Goal: Task Accomplishment & Management: Manage account settings

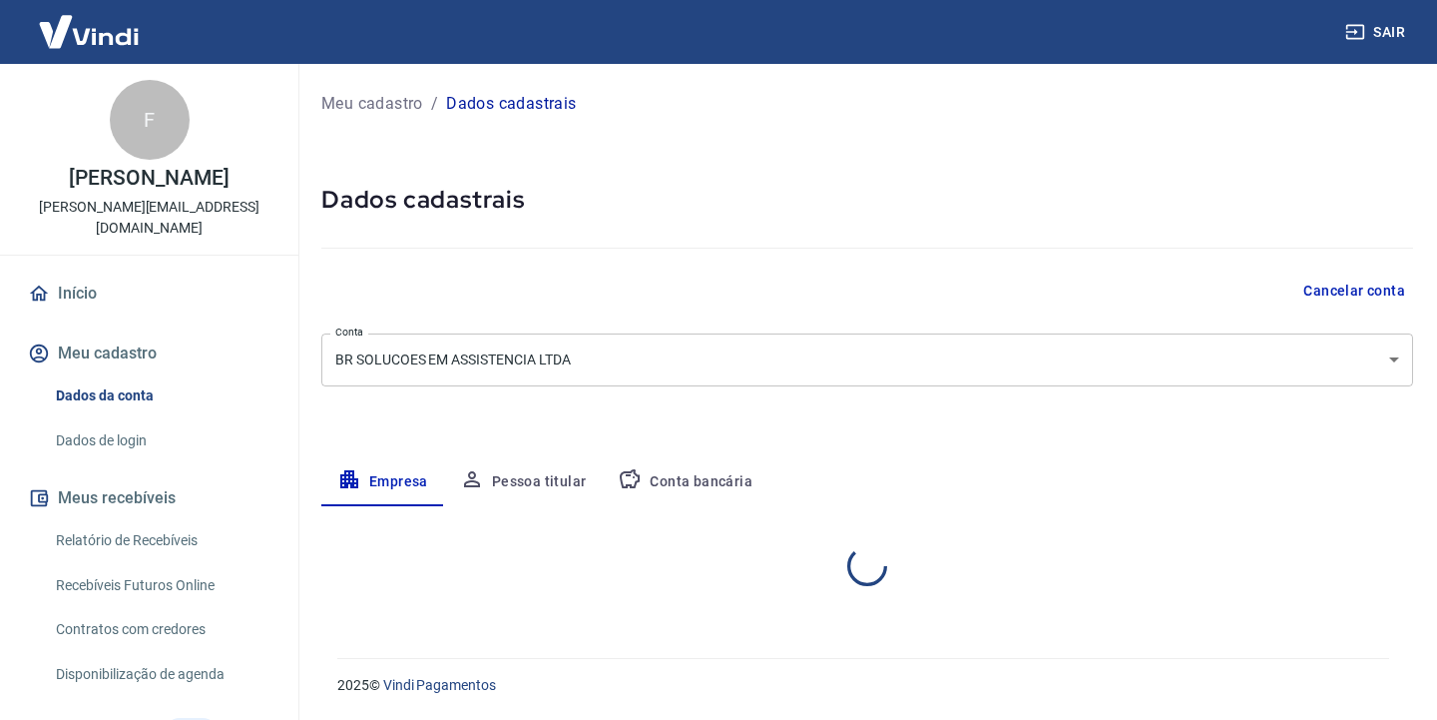
select select "SP"
select select "business"
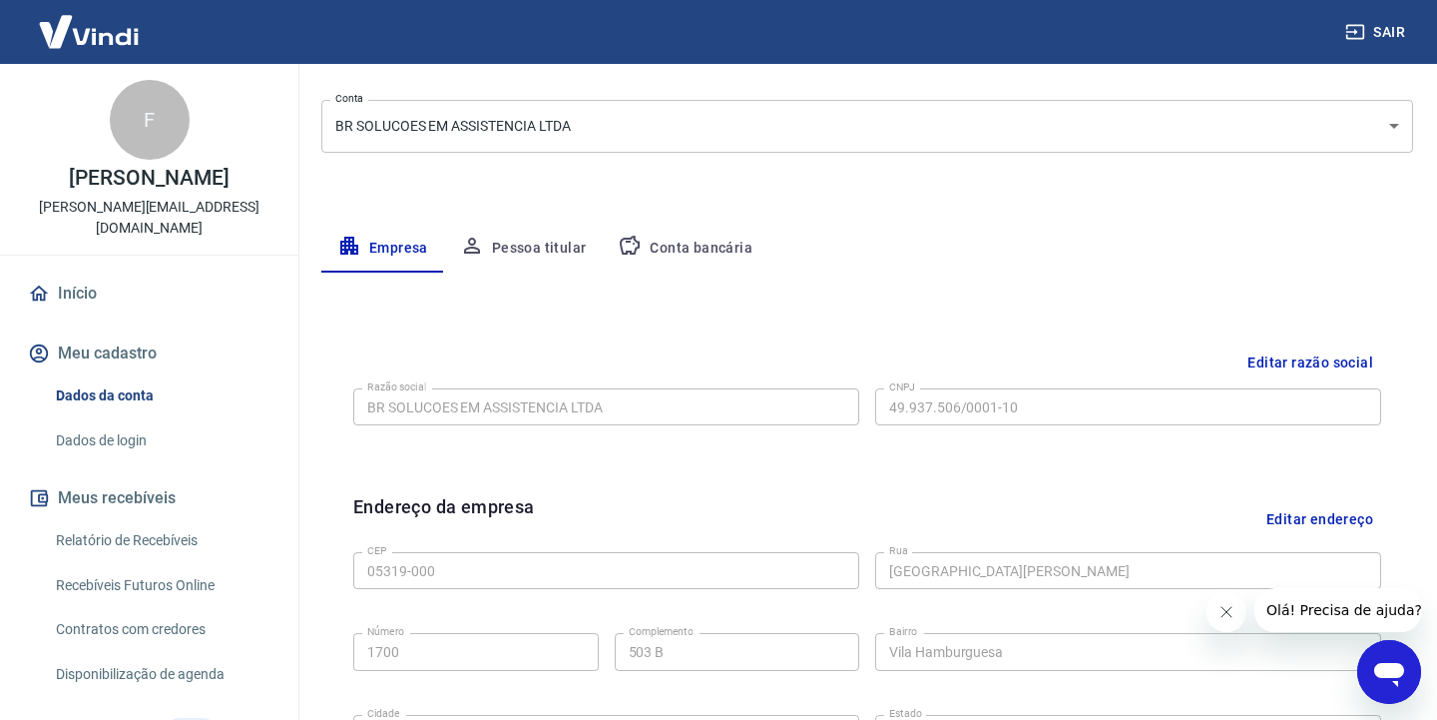
scroll to position [231, 0]
click at [675, 257] on button "Conta bancária" at bounding box center [685, 252] width 167 height 48
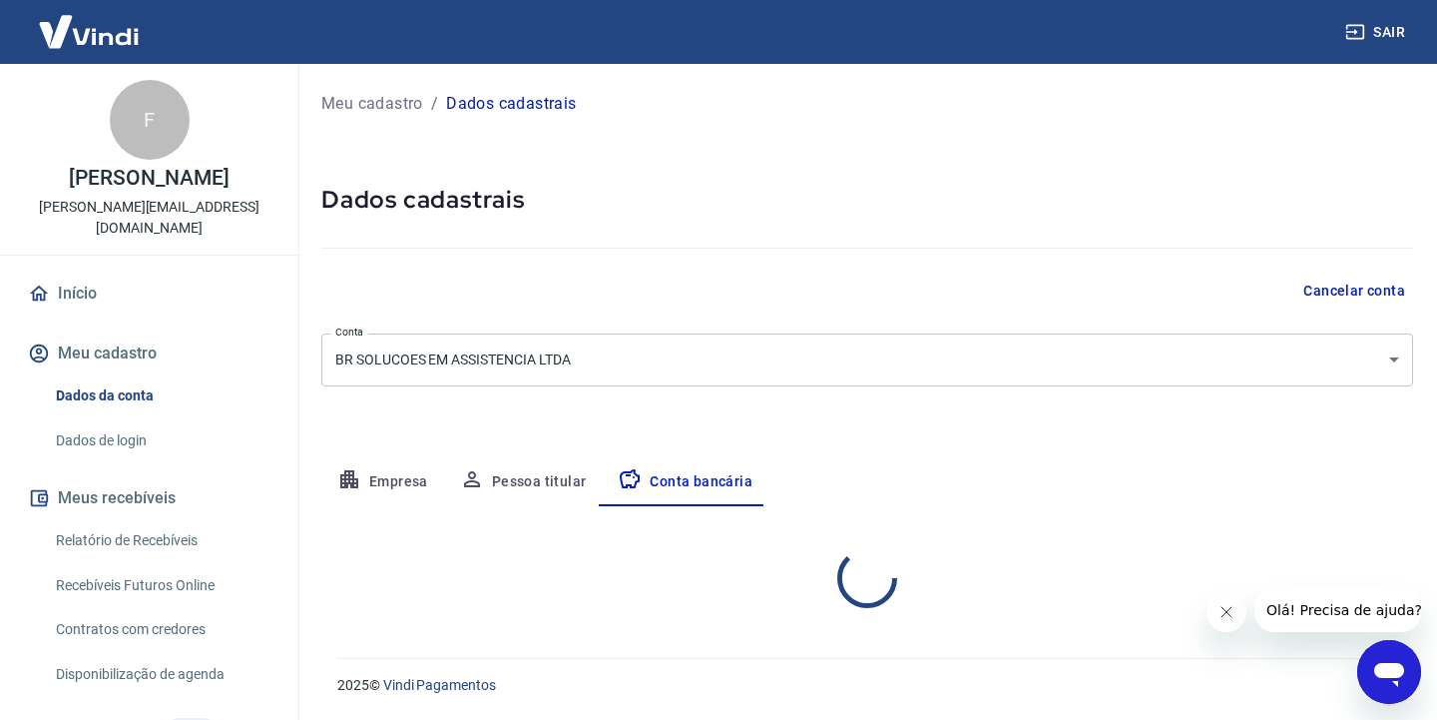
scroll to position [0, 0]
select select "1"
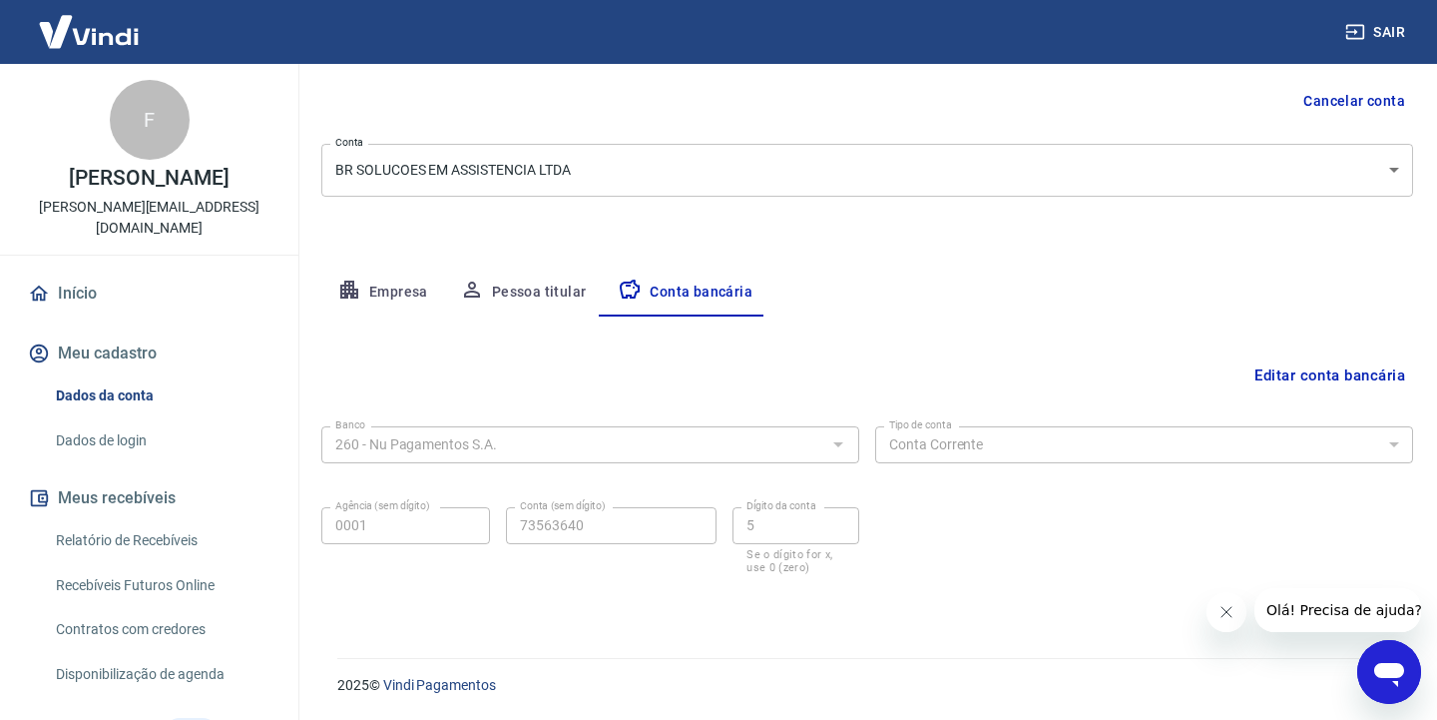
scroll to position [189, 0]
click at [1327, 365] on button "Editar conta bancária" at bounding box center [1330, 376] width 167 height 38
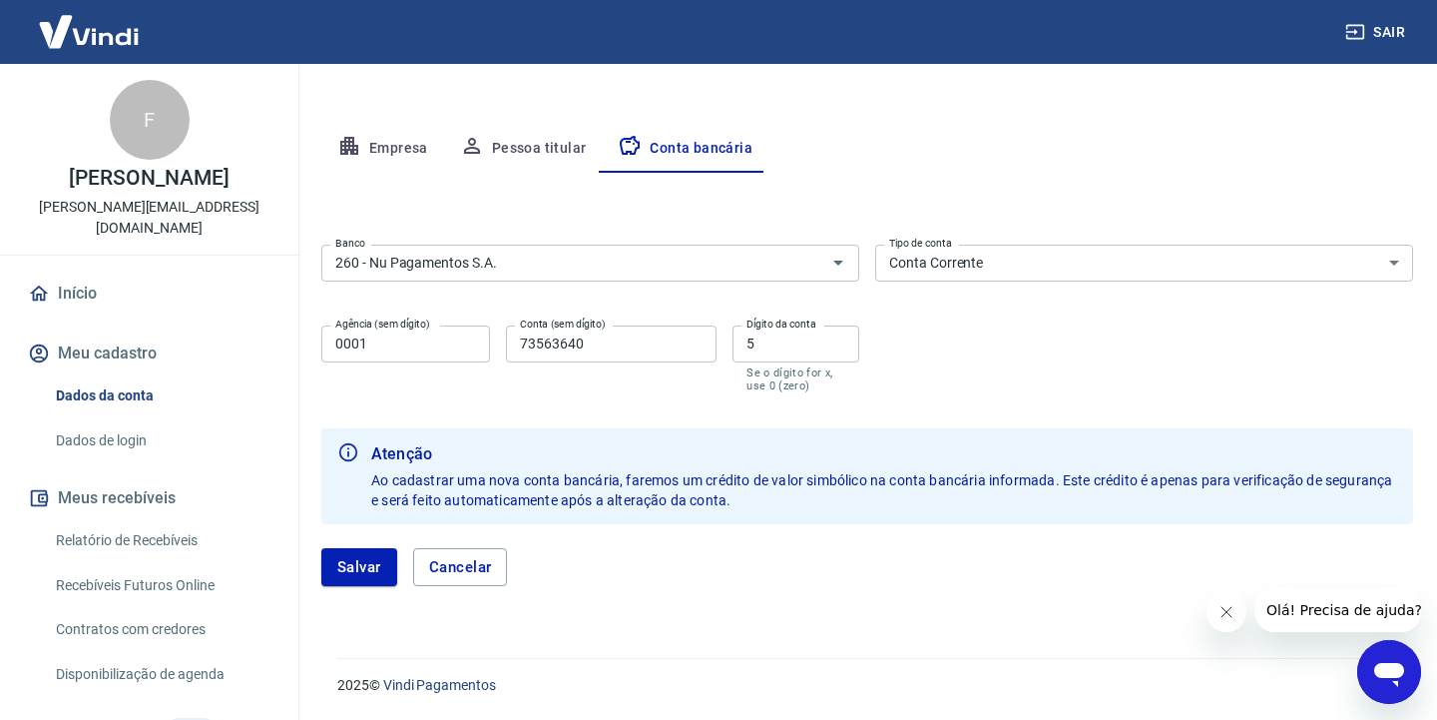
scroll to position [332, 0]
click at [839, 271] on icon "Abrir" at bounding box center [838, 264] width 24 height 24
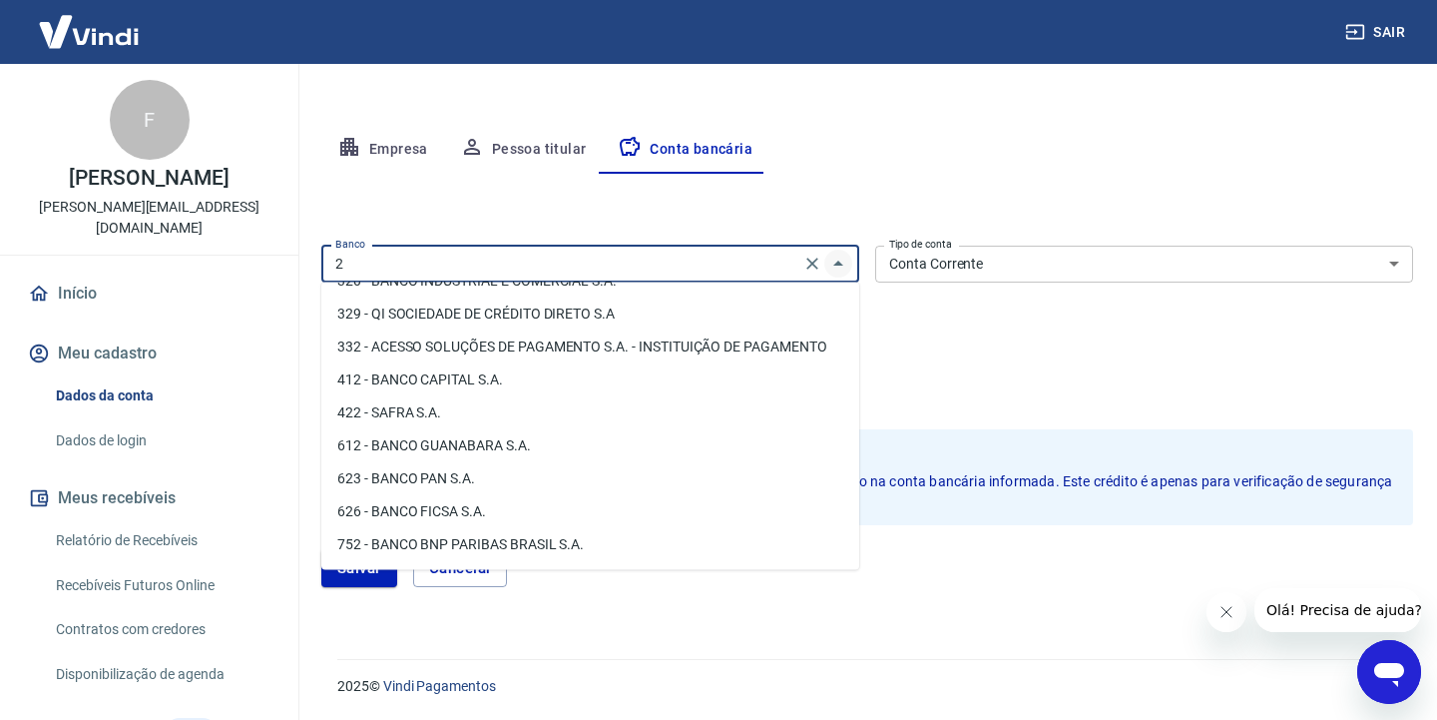
scroll to position [0, 0]
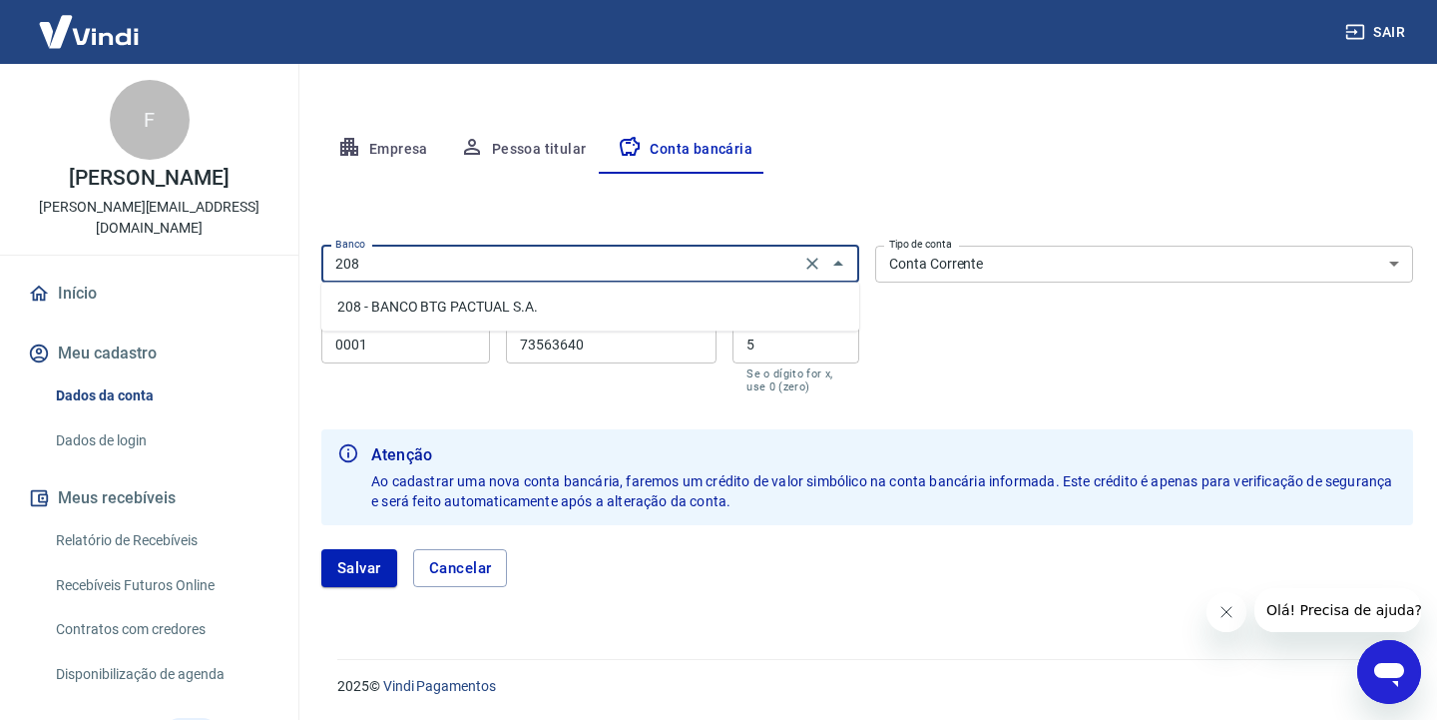
click at [736, 312] on li "208 - BANCO BTG PACTUAL S.A." at bounding box center [590, 306] width 538 height 33
type input "208 - BANCO BTG PACTUAL S.A."
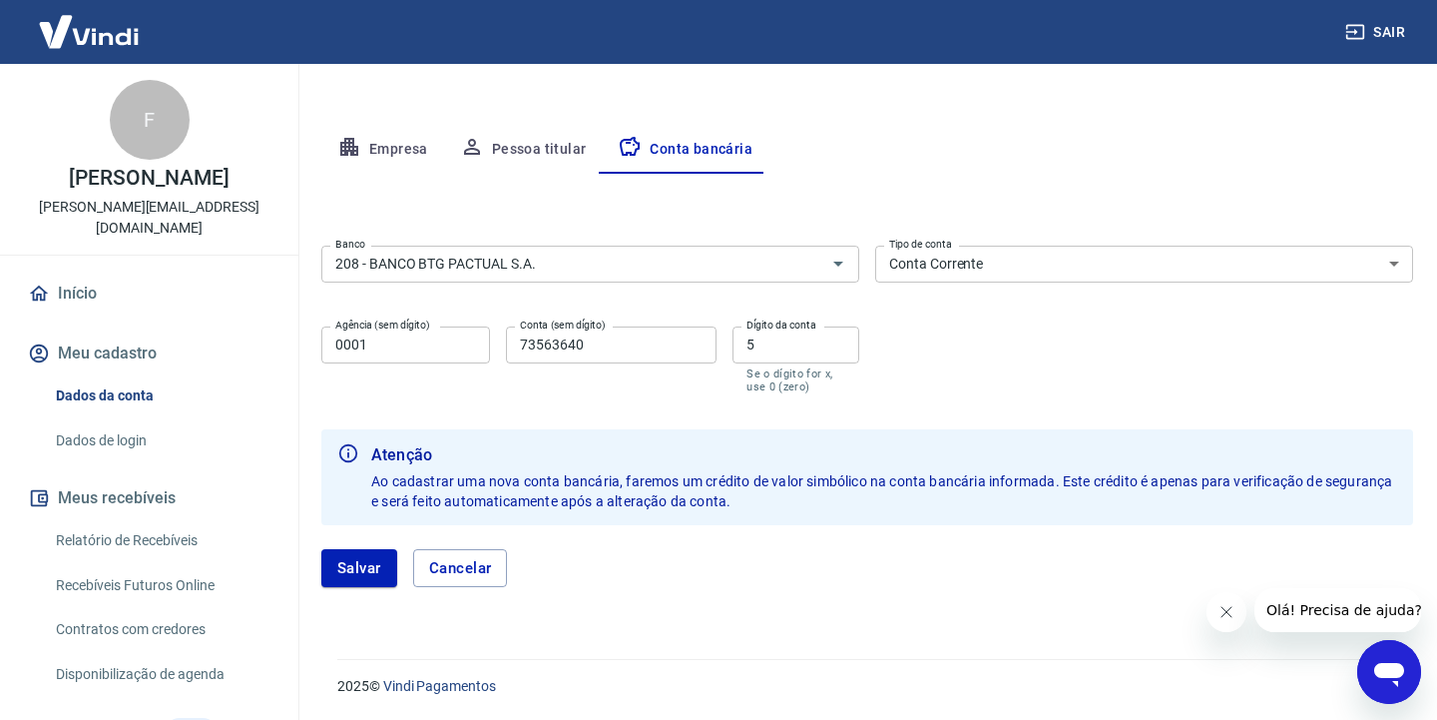
click at [954, 307] on div "Banco 208 - BANCO BTG PACTUAL S.A. Banco Tipo de conta Conta Corrente Conta Pou…" at bounding box center [867, 318] width 1092 height 160
click at [449, 353] on input "0001" at bounding box center [405, 344] width 169 height 37
type input "0050"
type input "1290333"
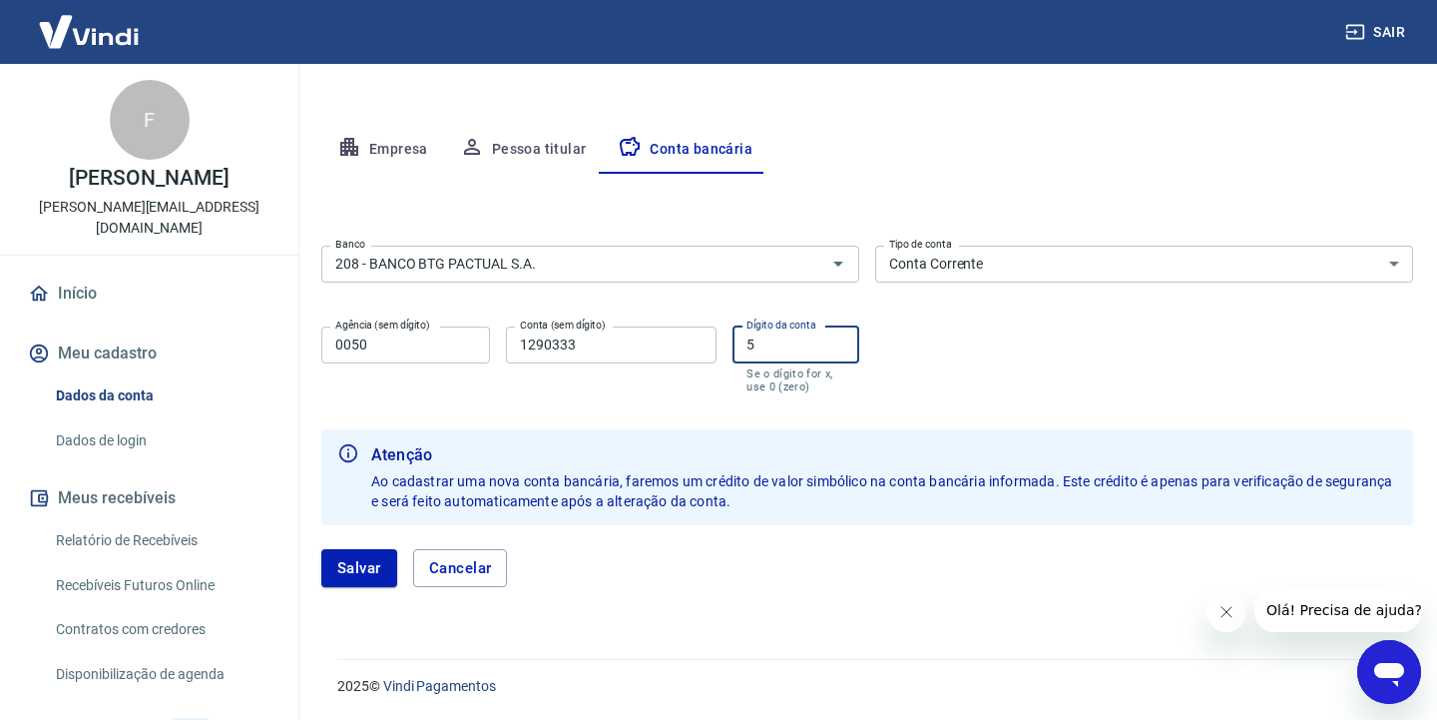
click at [758, 346] on input "5" at bounding box center [796, 344] width 127 height 37
type input "2"
click at [1035, 329] on div "Banco 208 - BANCO BTG PACTUAL S.A. Banco Tipo de conta Conta Corrente Conta Pou…" at bounding box center [867, 318] width 1092 height 160
click at [372, 563] on button "Salvar" at bounding box center [359, 568] width 76 height 38
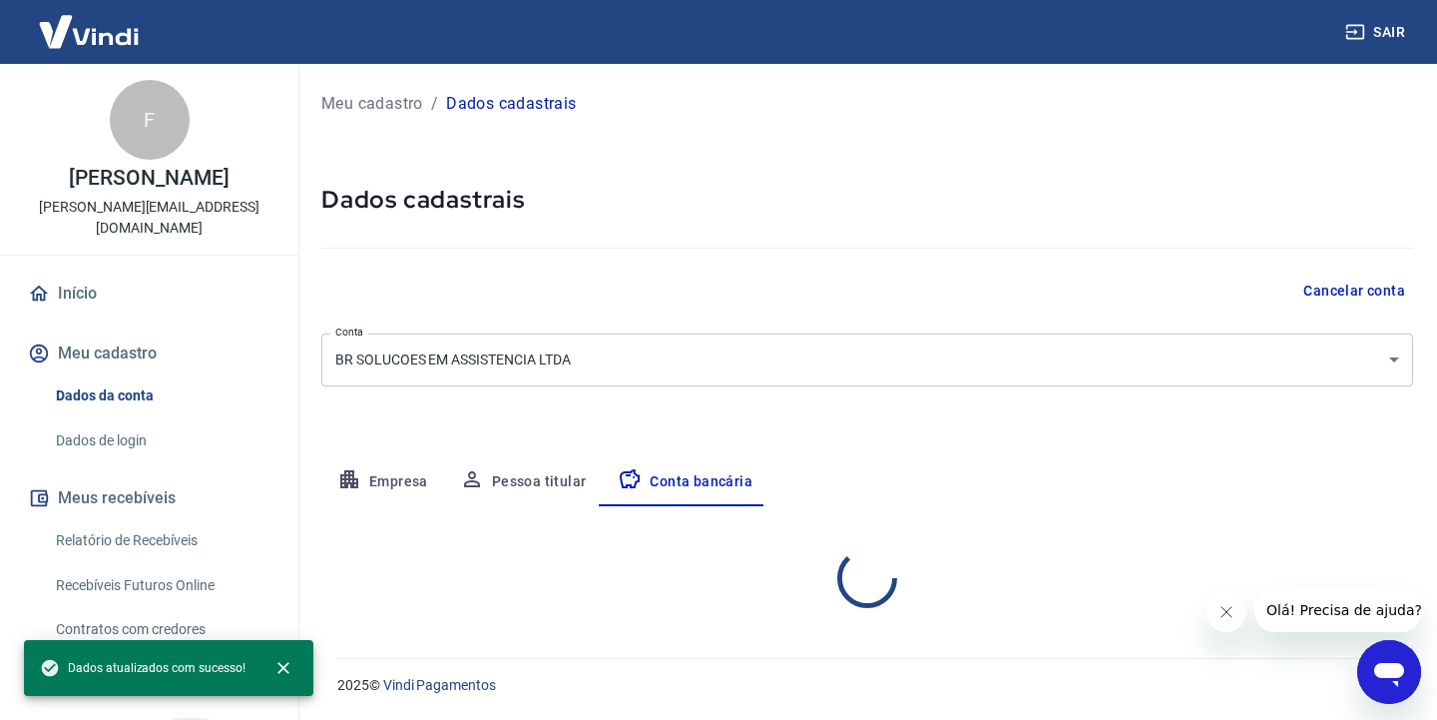
select select "1"
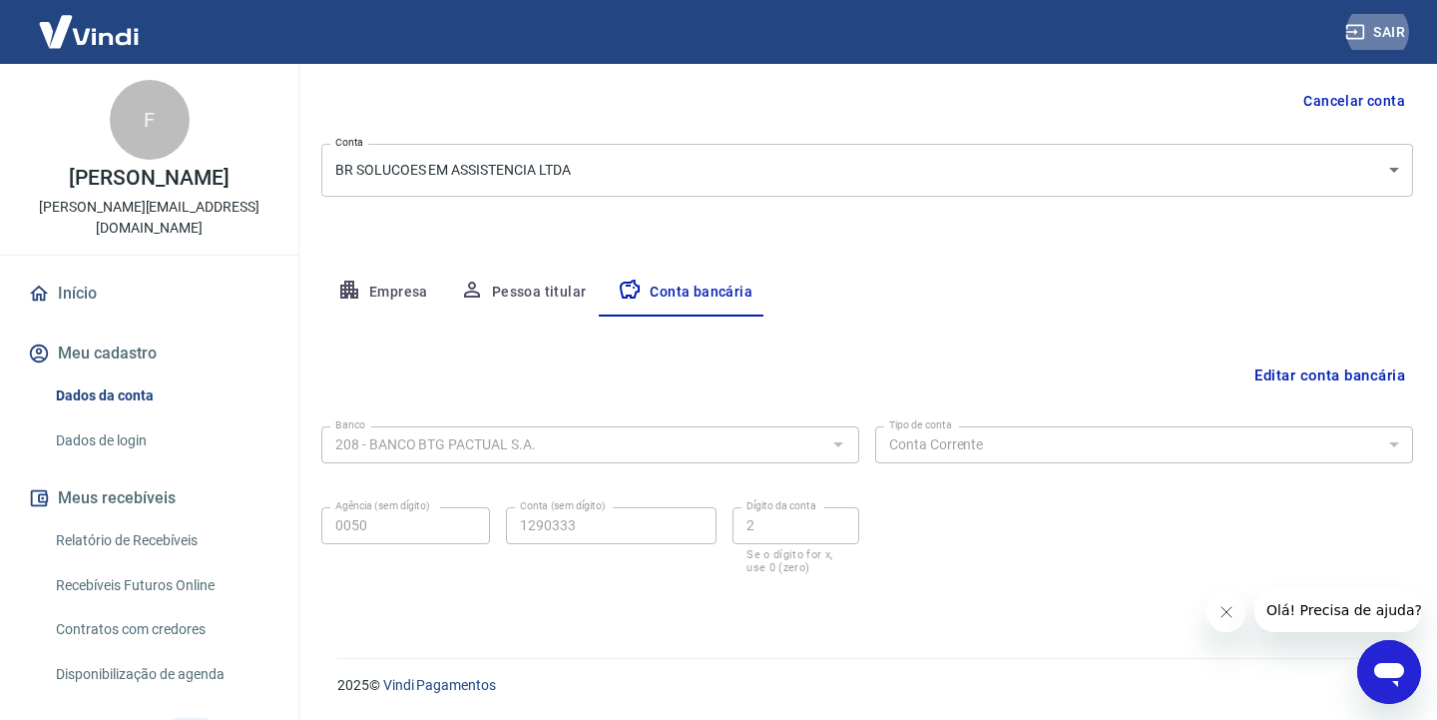
scroll to position [189, 0]
click at [428, 294] on button "Empresa" at bounding box center [382, 294] width 123 height 48
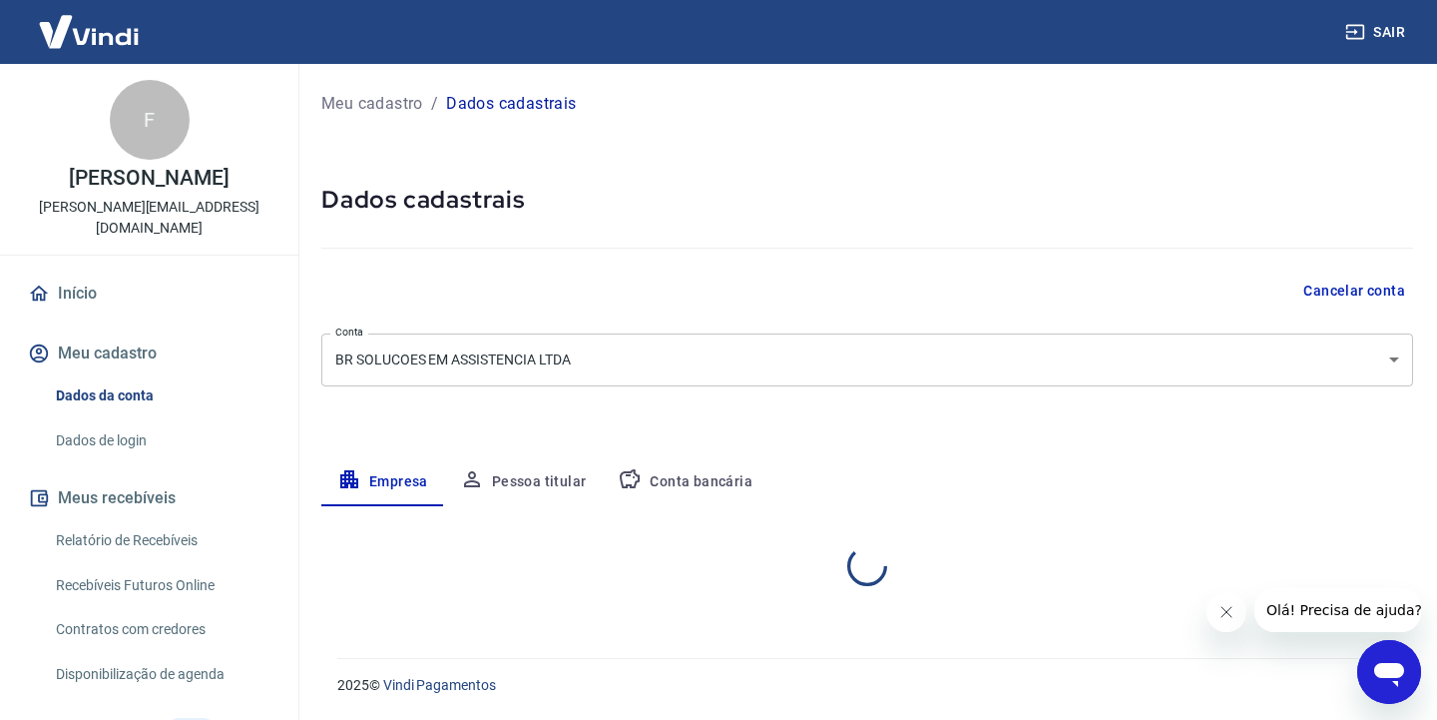
scroll to position [0, 0]
select select "SP"
select select "business"
click at [661, 484] on button "Conta bancária" at bounding box center [685, 482] width 167 height 48
select select "1"
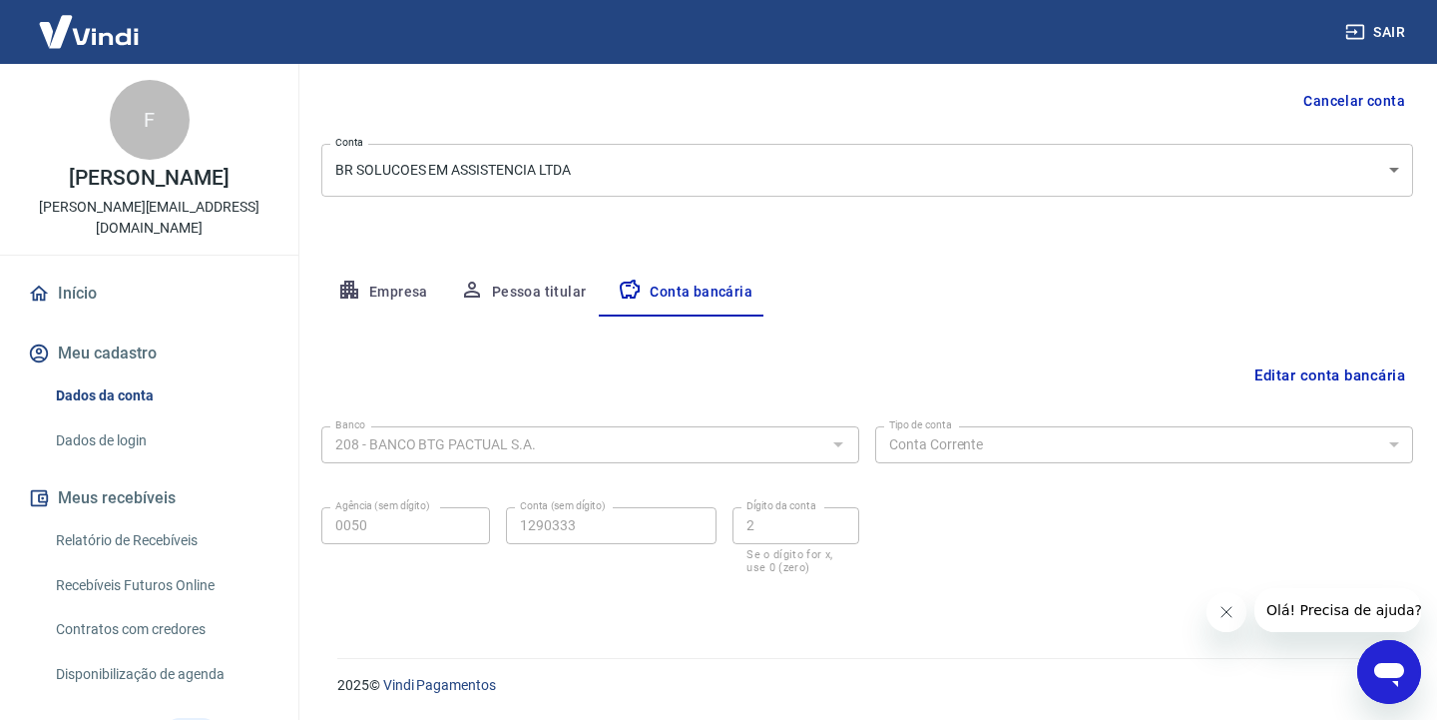
scroll to position [189, 0]
click at [404, 301] on button "Empresa" at bounding box center [382, 294] width 123 height 48
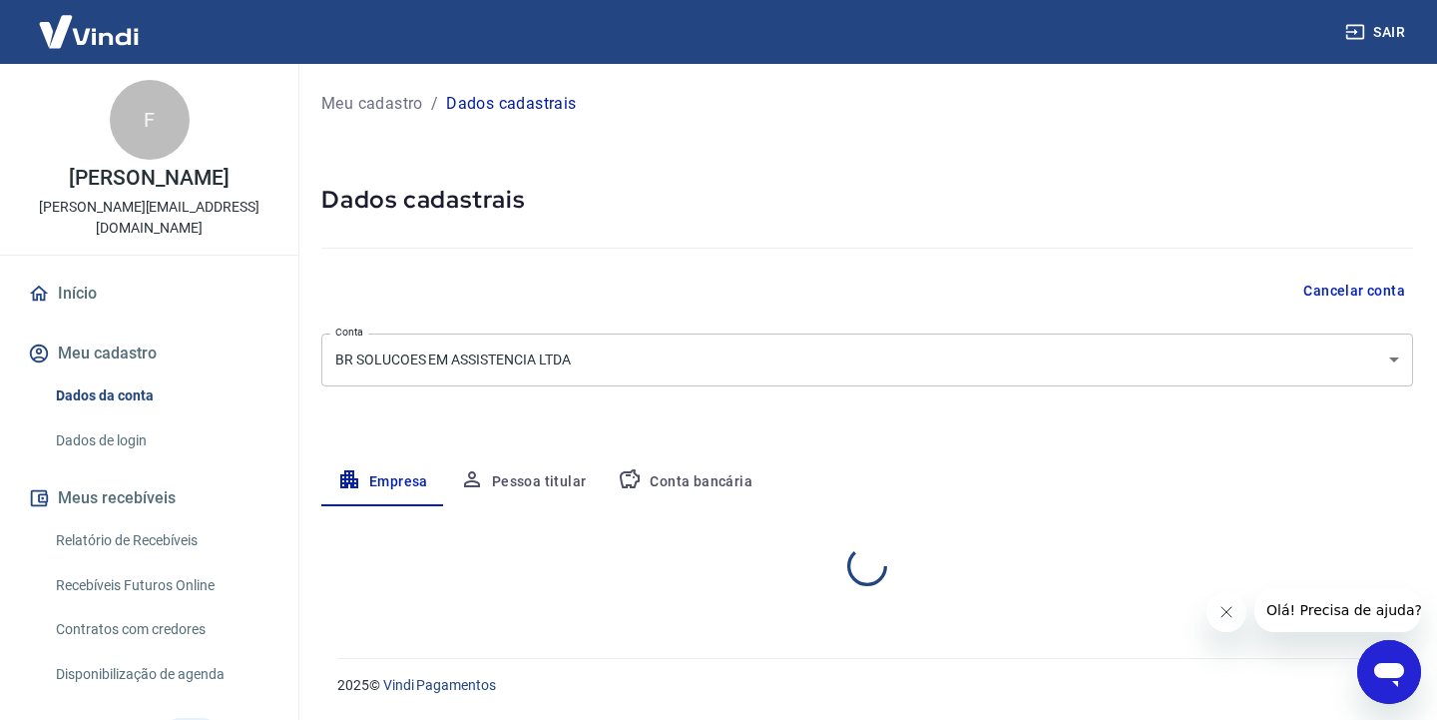
scroll to position [0, 0]
select select "SP"
select select "business"
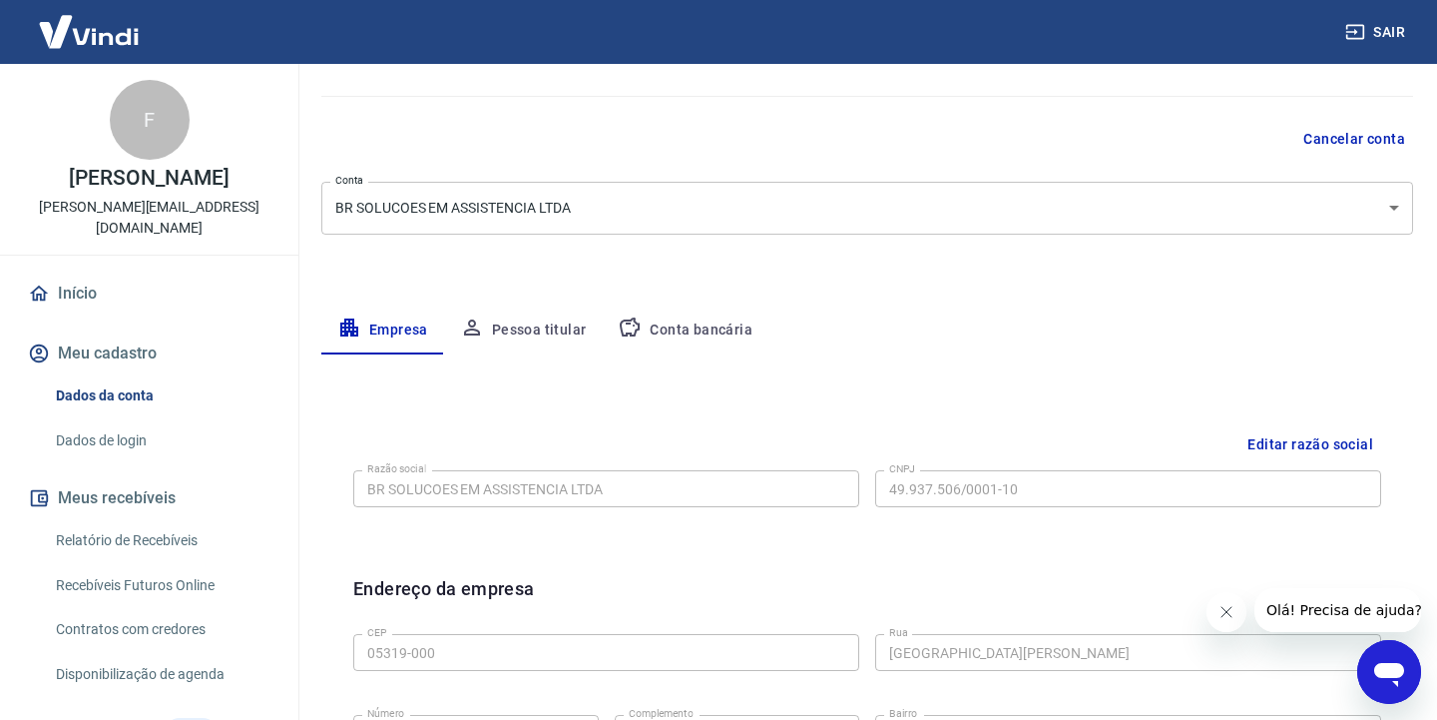
scroll to position [138, 0]
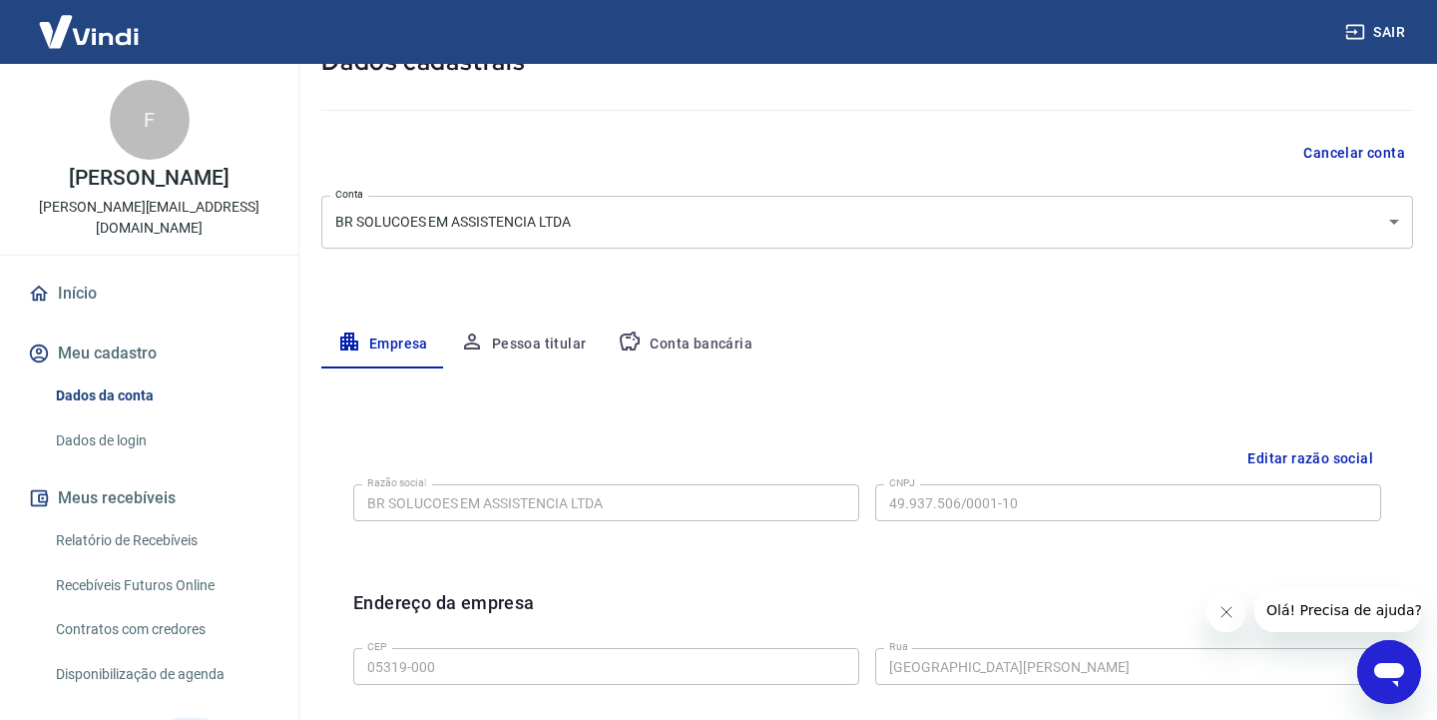
click at [550, 343] on button "Pessoa titular" at bounding box center [523, 344] width 159 height 48
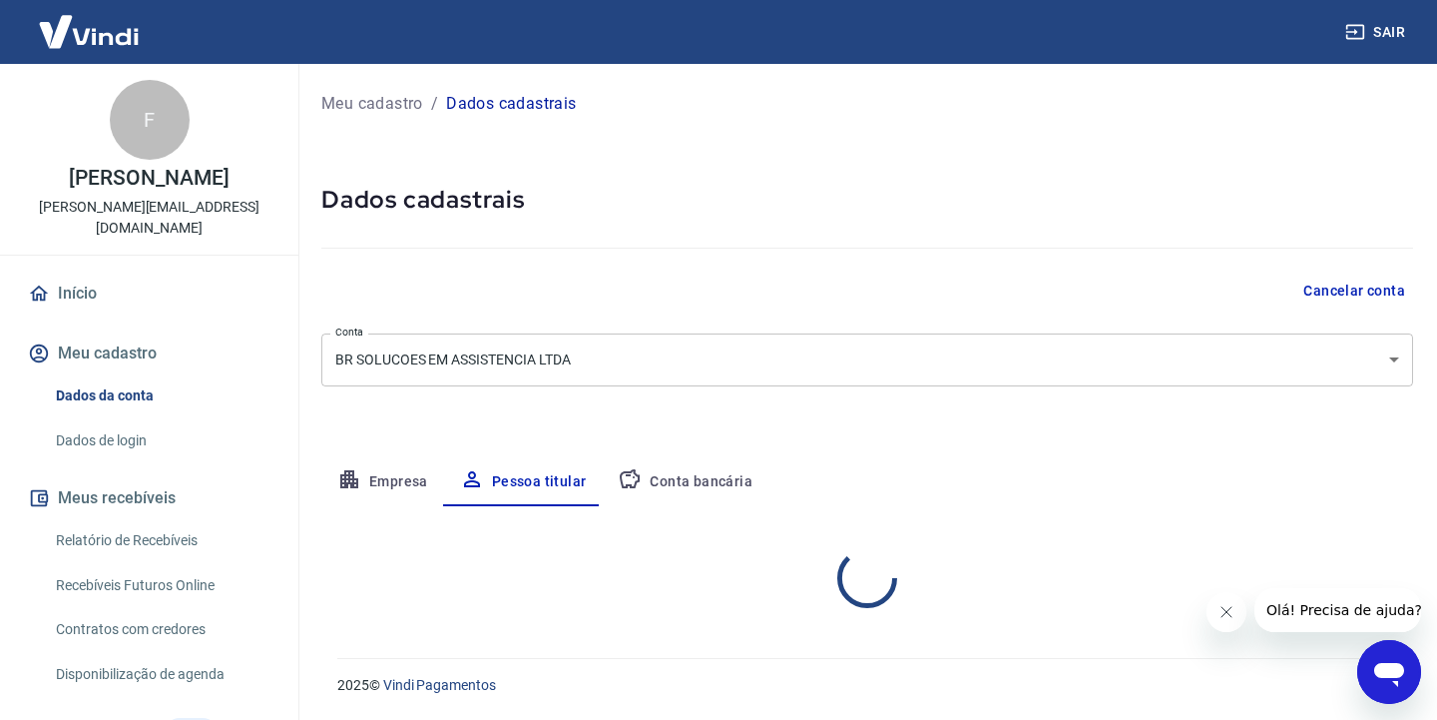
scroll to position [0, 0]
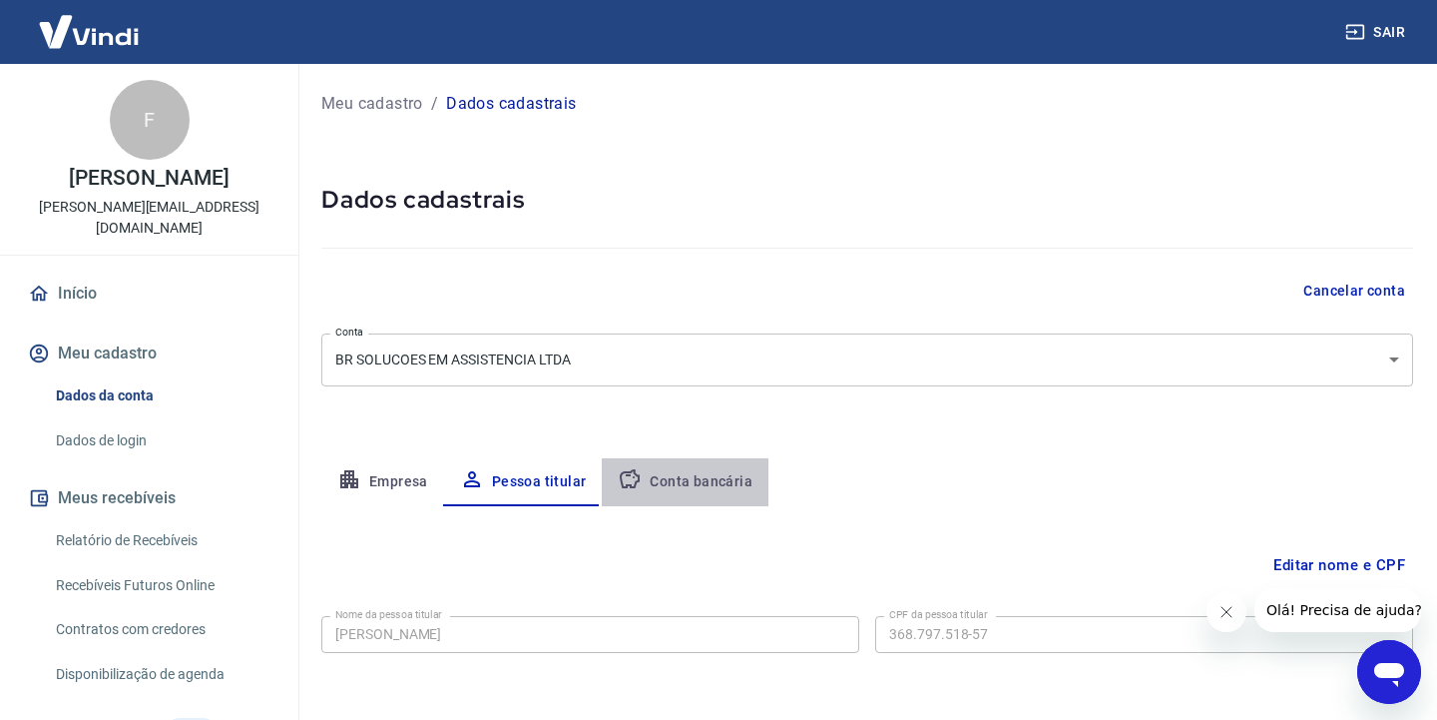
click at [703, 484] on button "Conta bancária" at bounding box center [685, 482] width 167 height 48
select select "1"
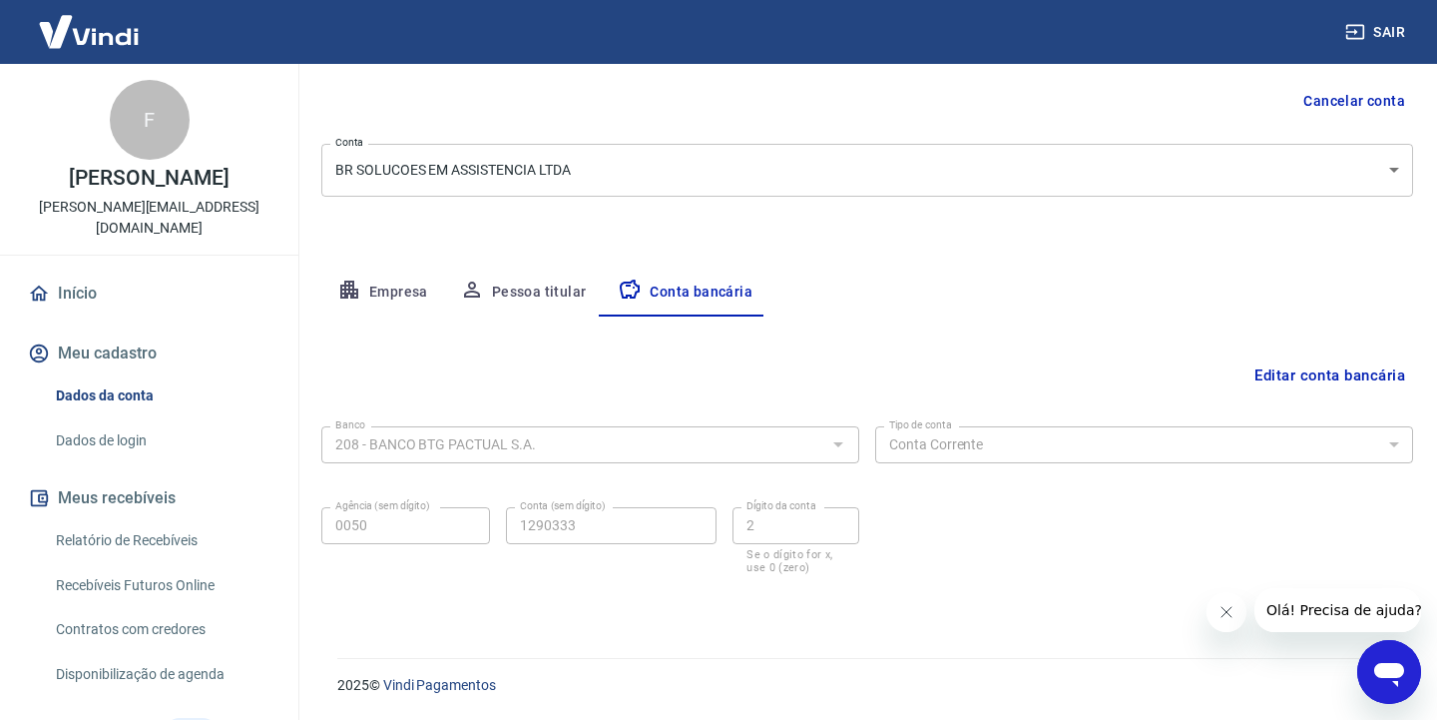
scroll to position [189, 0]
click at [376, 285] on button "Empresa" at bounding box center [382, 294] width 123 height 48
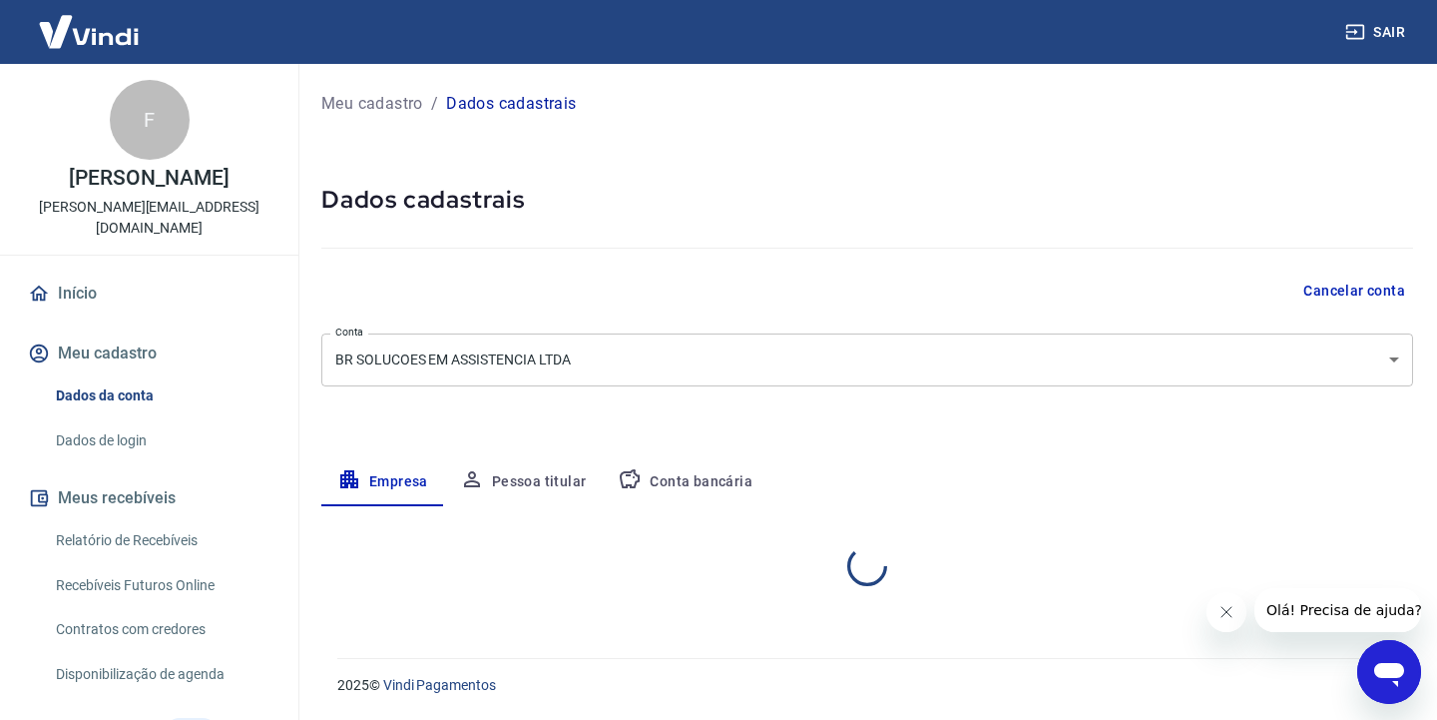
scroll to position [0, 0]
select select "SP"
select select "business"
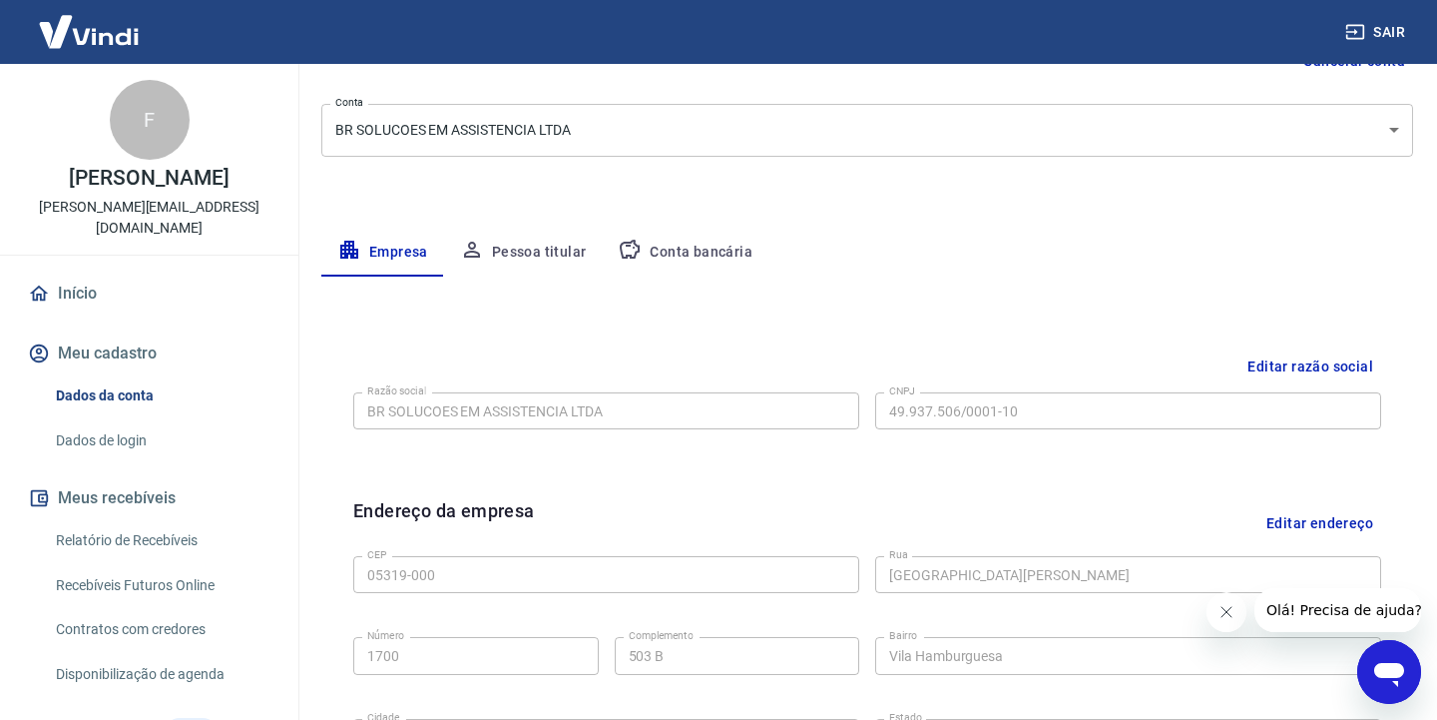
scroll to position [229, 0]
